Goal: Task Accomplishment & Management: Manage account settings

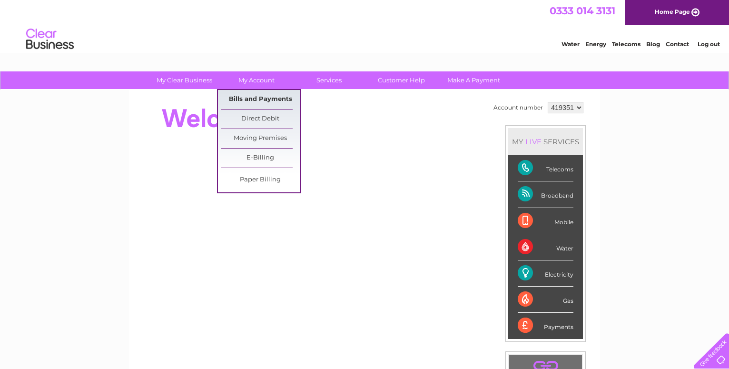
click at [250, 91] on link "Bills and Payments" at bounding box center [260, 99] width 79 height 19
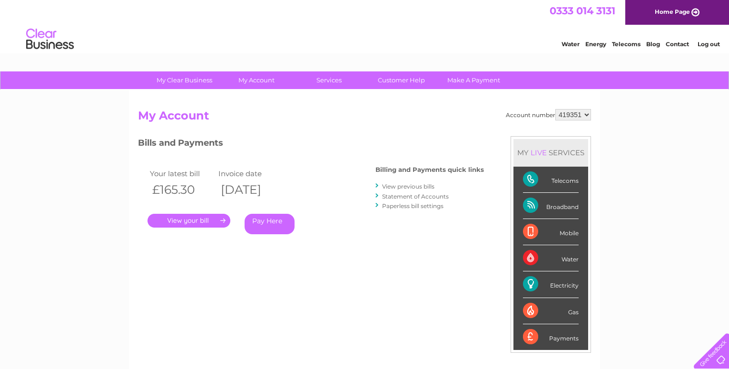
click at [200, 220] on link "." at bounding box center [189, 221] width 83 height 14
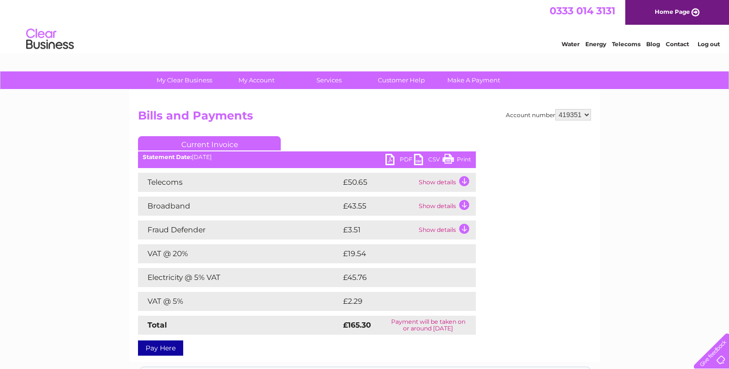
click at [464, 161] on link "Print" at bounding box center [457, 161] width 29 height 14
